Goal: Task Accomplishment & Management: Use online tool/utility

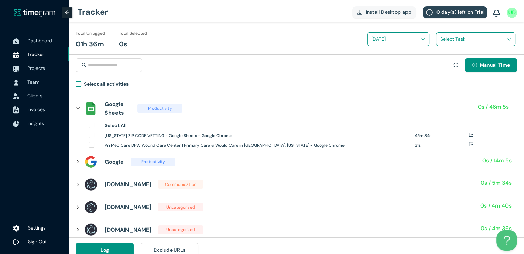
click at [83, 83] on span "Select all activities" at bounding box center [106, 85] width 50 height 10
click at [440, 53] on div "Select Task" at bounding box center [473, 41] width 74 height 25
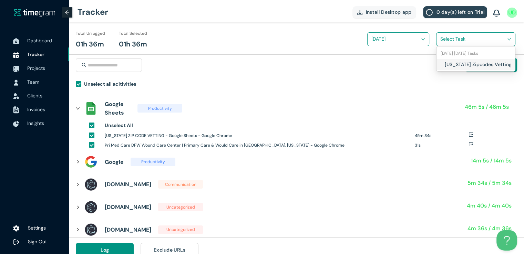
click at [447, 42] on input "search" at bounding box center [473, 39] width 66 height 10
click at [443, 65] on div "Texas Zipcodes Vetting" at bounding box center [475, 64] width 78 height 11
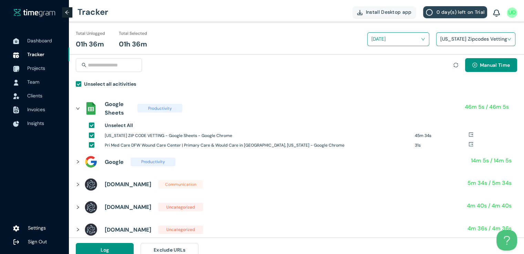
scroll to position [8, 0]
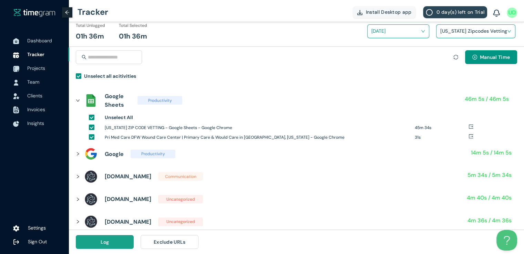
click at [109, 243] on button "Log" at bounding box center [105, 242] width 58 height 14
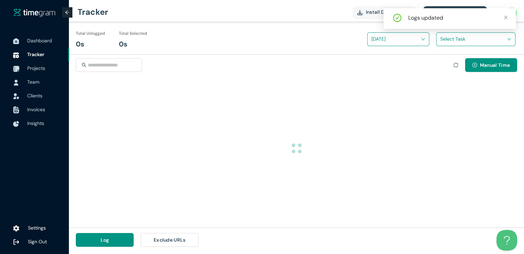
scroll to position [0, 0]
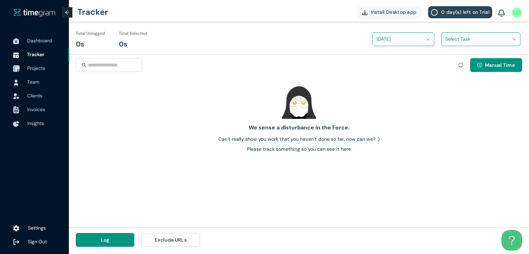
click at [31, 69] on span "Projects" at bounding box center [36, 68] width 18 height 6
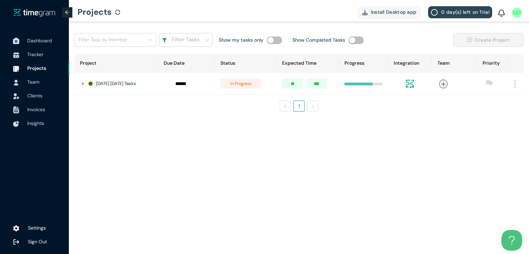
click at [39, 38] on span "Dashboard" at bounding box center [39, 41] width 25 height 6
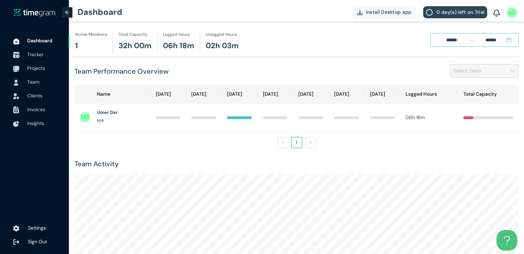
click at [38, 56] on span "Tracker" at bounding box center [35, 54] width 16 height 6
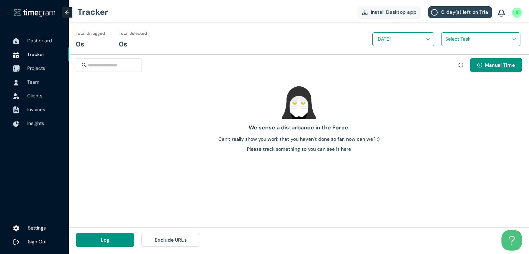
click at [39, 66] on span "Projects" at bounding box center [36, 68] width 18 height 6
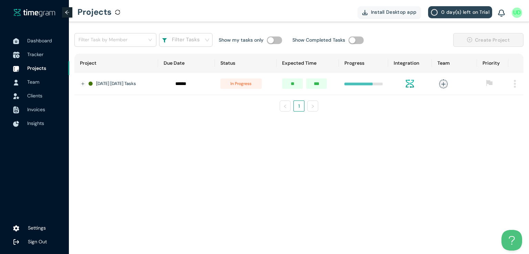
click at [36, 54] on span "Tracker" at bounding box center [35, 54] width 16 height 6
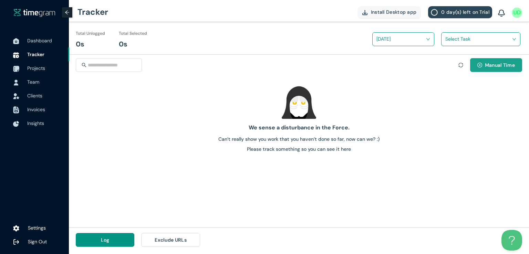
click at [490, 69] on button "Manual Time" at bounding box center [496, 65] width 52 height 14
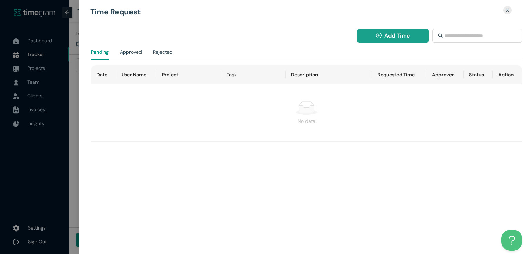
click at [392, 36] on span "Add Time" at bounding box center [396, 35] width 25 height 9
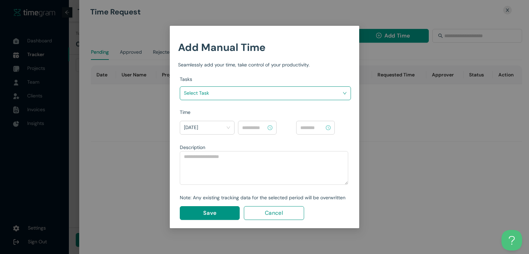
click at [313, 91] on input "search" at bounding box center [263, 93] width 158 height 10
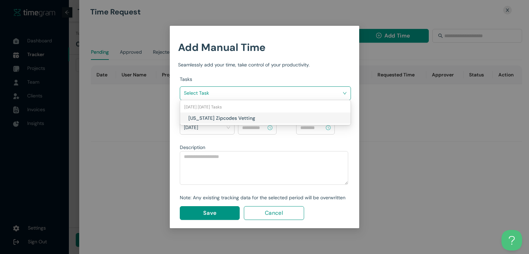
click at [247, 116] on h1 "[US_STATE] Zipcodes Vetting" at bounding box center [228, 118] width 81 height 8
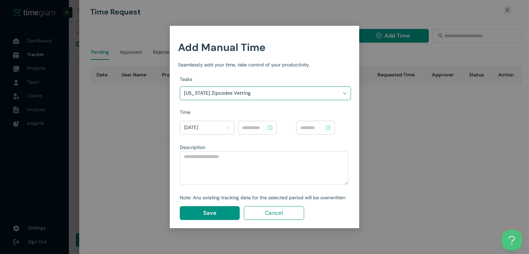
click at [259, 125] on input at bounding box center [254, 128] width 24 height 8
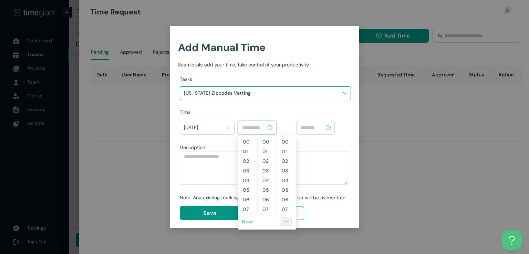
click at [248, 223] on link "Now" at bounding box center [247, 222] width 10 height 6
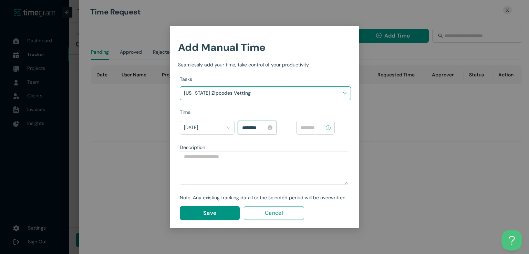
click at [252, 126] on input "********" at bounding box center [254, 128] width 24 height 8
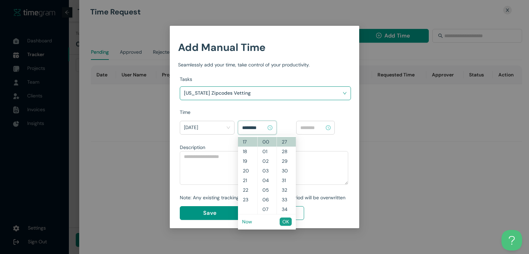
click at [282, 221] on span "OK" at bounding box center [285, 222] width 7 height 8
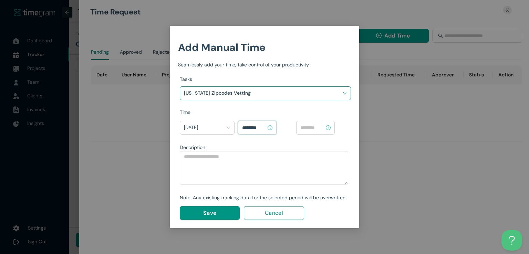
type input "********"
click at [313, 125] on input at bounding box center [312, 128] width 24 height 8
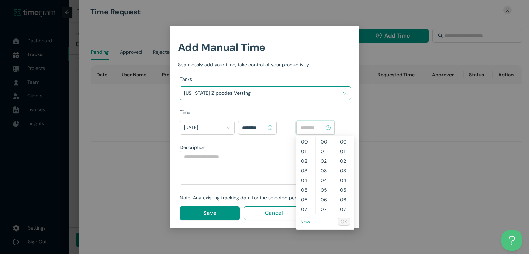
click at [305, 222] on link "Now" at bounding box center [305, 222] width 10 height 6
type input "********"
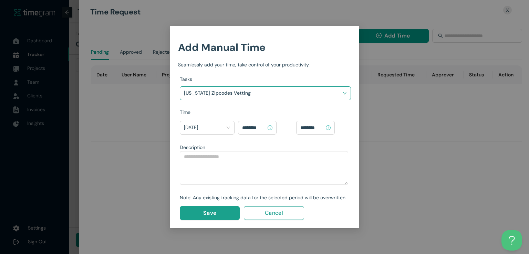
click at [196, 219] on button "Save" at bounding box center [210, 213] width 60 height 14
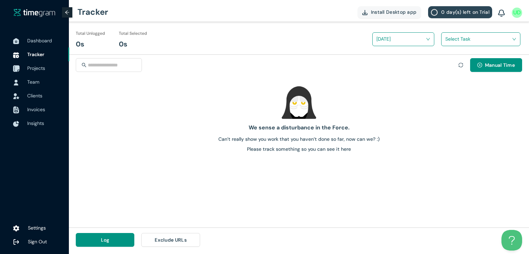
click at [36, 67] on span "Projects" at bounding box center [36, 68] width 18 height 6
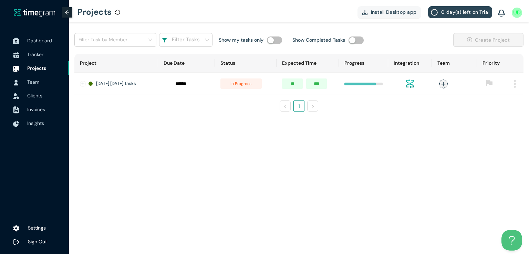
click at [29, 39] on span "Dashboard" at bounding box center [39, 41] width 25 height 6
